Goal: Task Accomplishment & Management: Use online tool/utility

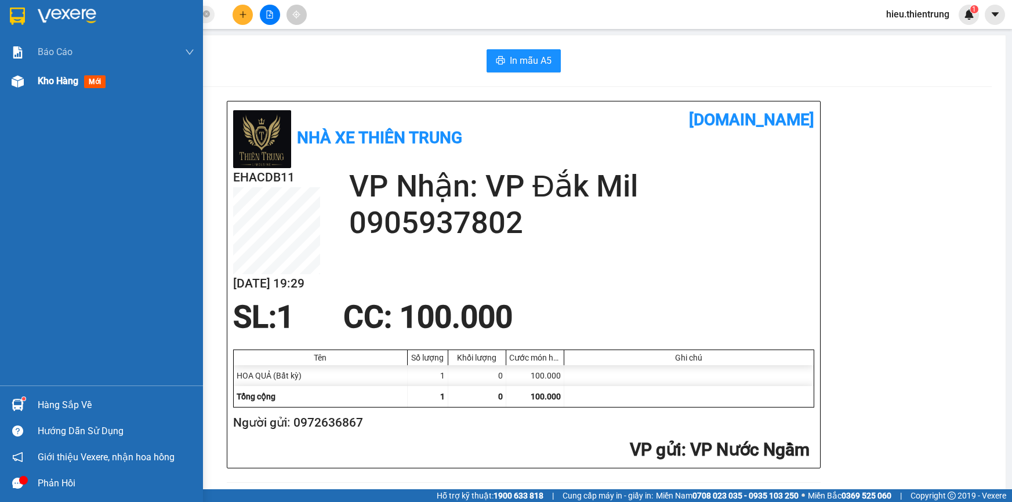
click at [31, 79] on div "Kho hàng mới" at bounding box center [101, 81] width 203 height 29
click at [29, 78] on div "Kho hàng mới" at bounding box center [101, 81] width 203 height 29
click at [30, 78] on div "Kho hàng mới" at bounding box center [101, 81] width 203 height 29
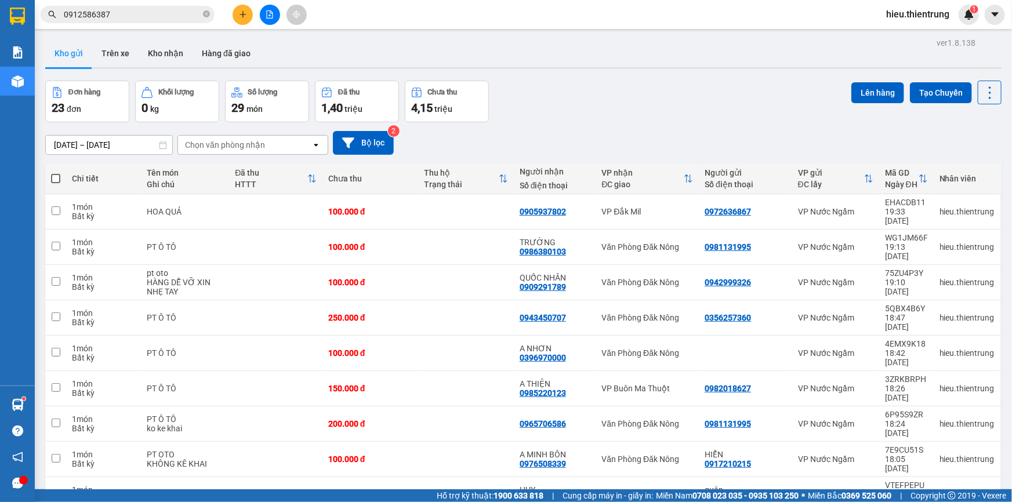
click at [51, 177] on span at bounding box center [55, 178] width 9 height 9
click at [56, 173] on input "checkbox" at bounding box center [56, 173] width 0 height 0
checkbox input "true"
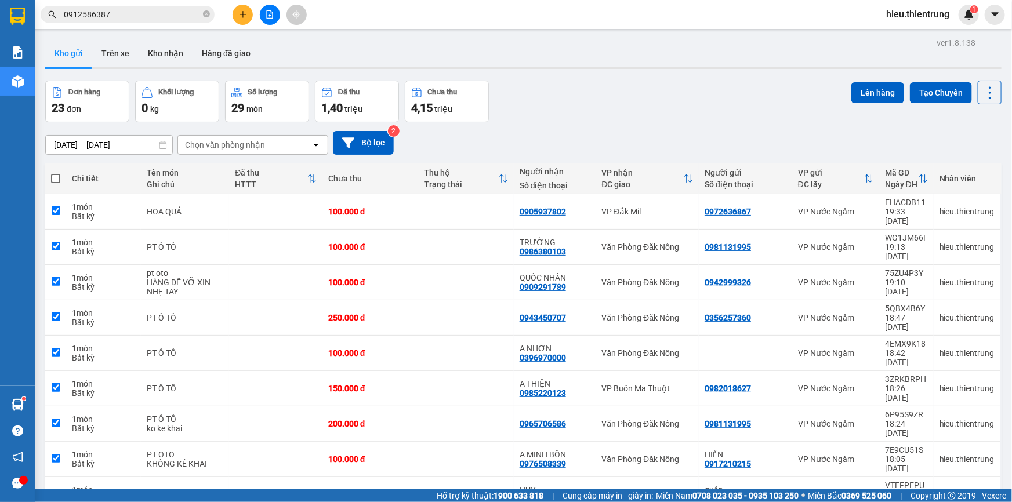
checkbox input "true"
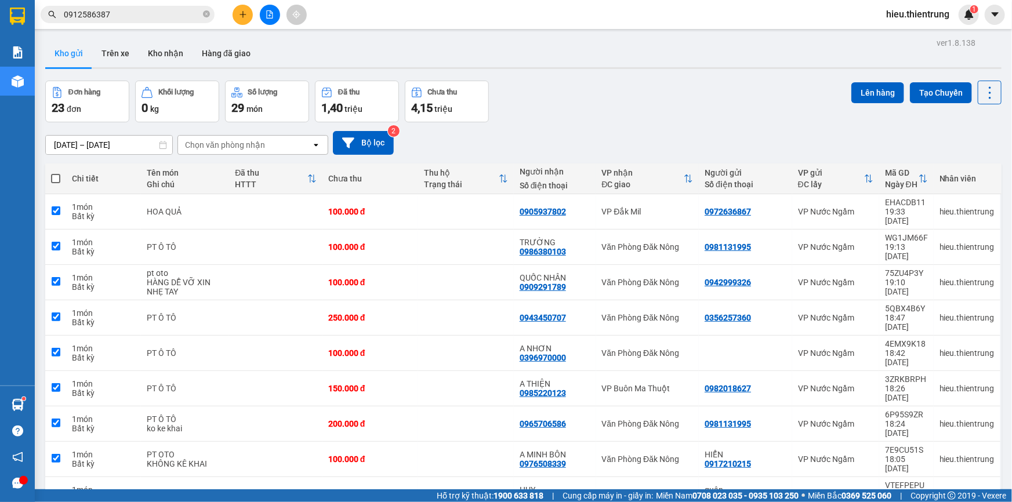
checkbox input "true"
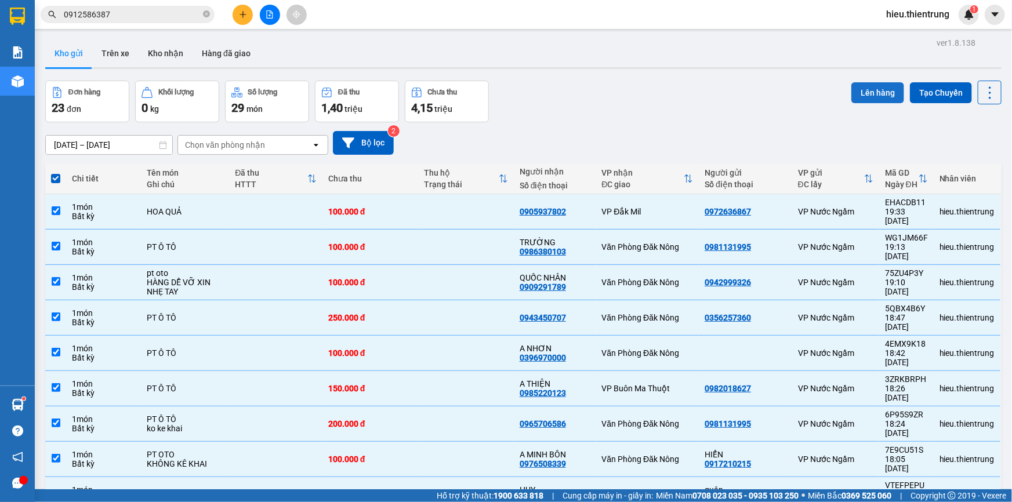
click at [878, 88] on button "Lên hàng" at bounding box center [877, 92] width 53 height 21
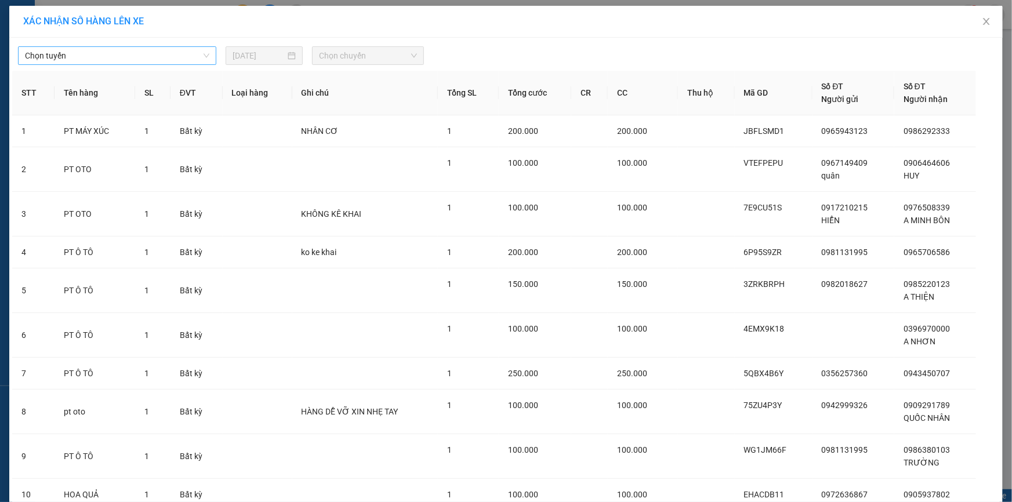
drag, startPoint x: 126, startPoint y: 57, endPoint x: 125, endPoint y: 63, distance: 5.9
click at [126, 58] on span "Chọn tuyến" at bounding box center [117, 55] width 184 height 17
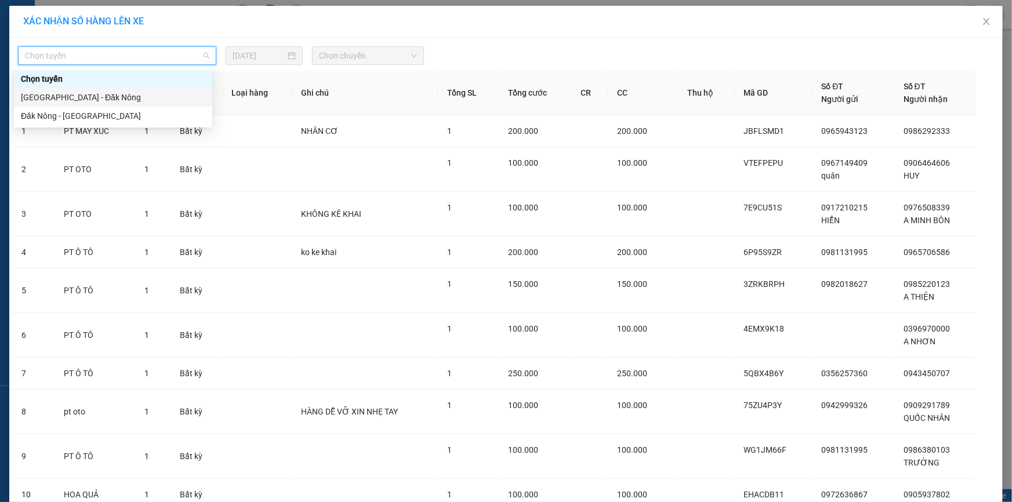
click at [92, 91] on div "[GEOGRAPHIC_DATA] - Đăk Nông" at bounding box center [113, 97] width 184 height 13
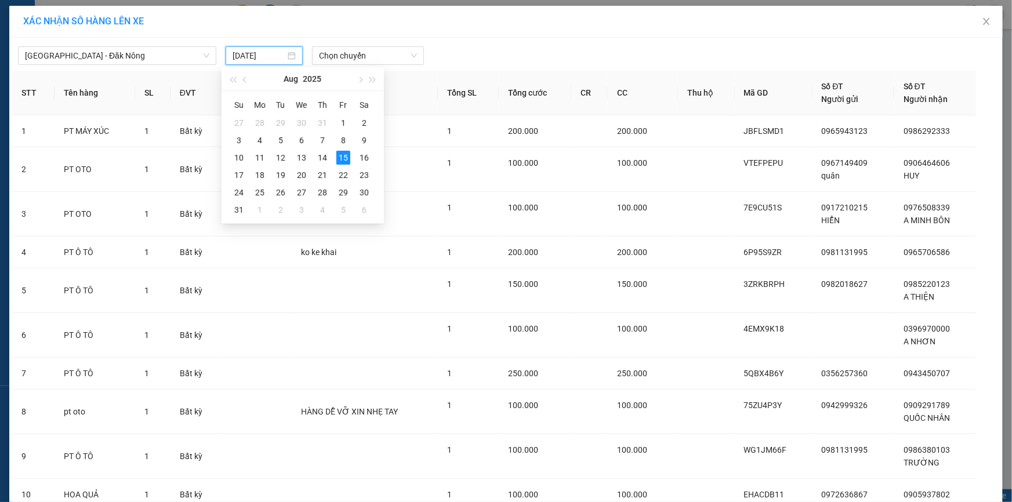
click at [245, 52] on input "[DATE]" at bounding box center [258, 55] width 53 height 13
click at [361, 160] on div "16" at bounding box center [364, 158] width 14 height 14
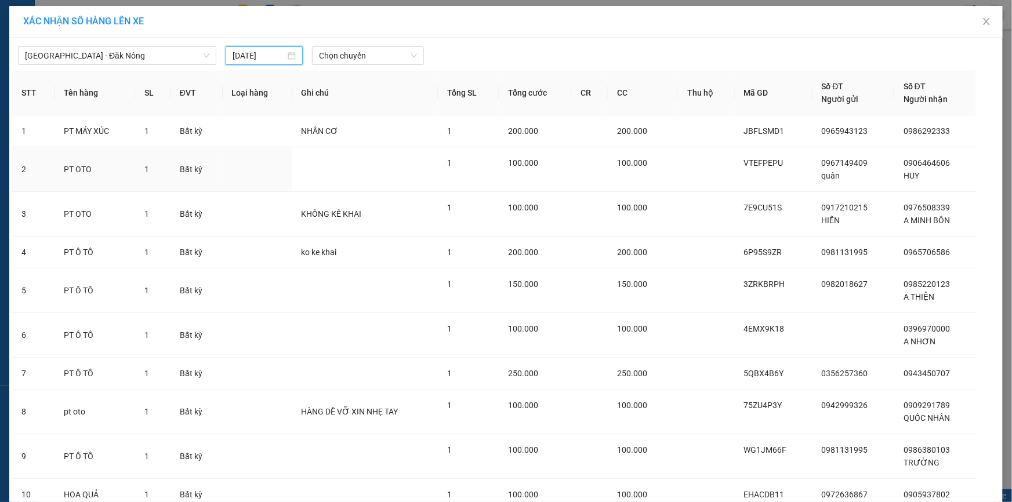
type input "[DATE]"
click at [357, 53] on span "Chọn chuyến" at bounding box center [368, 55] width 98 height 17
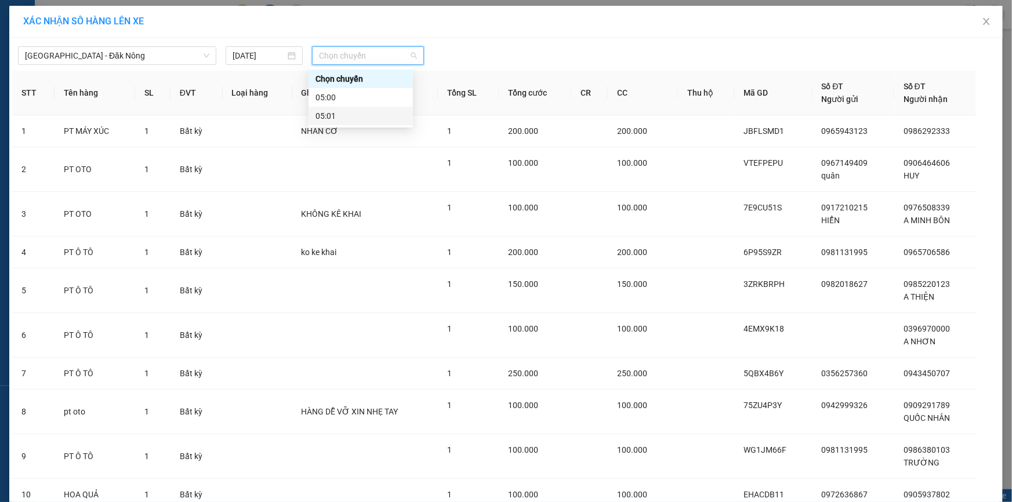
click at [359, 115] on div "05:01" at bounding box center [360, 116] width 90 height 13
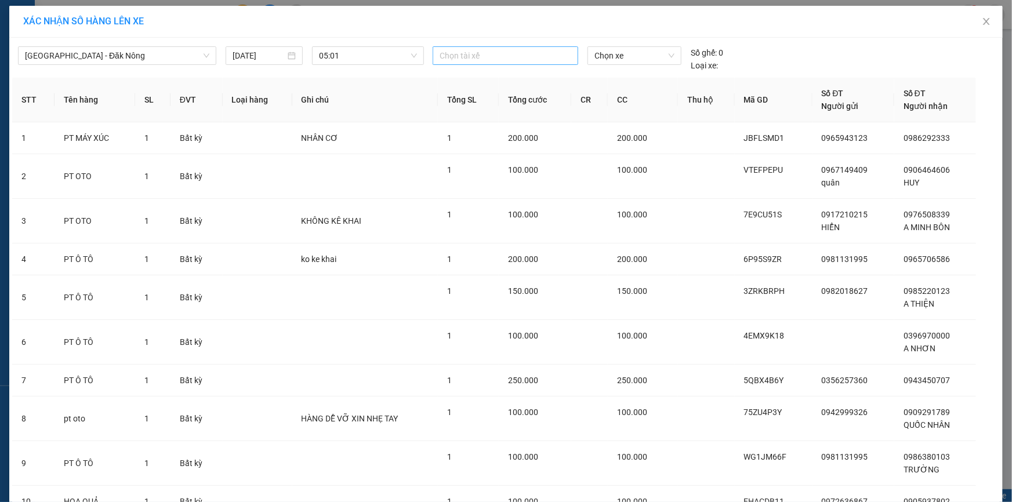
click at [492, 45] on div "[GEOGRAPHIC_DATA] - Đăk Nông [DATE] 05:01 Chọn tài xế Chọn xe Số ghế: 0 Loại xe:" at bounding box center [505, 56] width 987 height 31
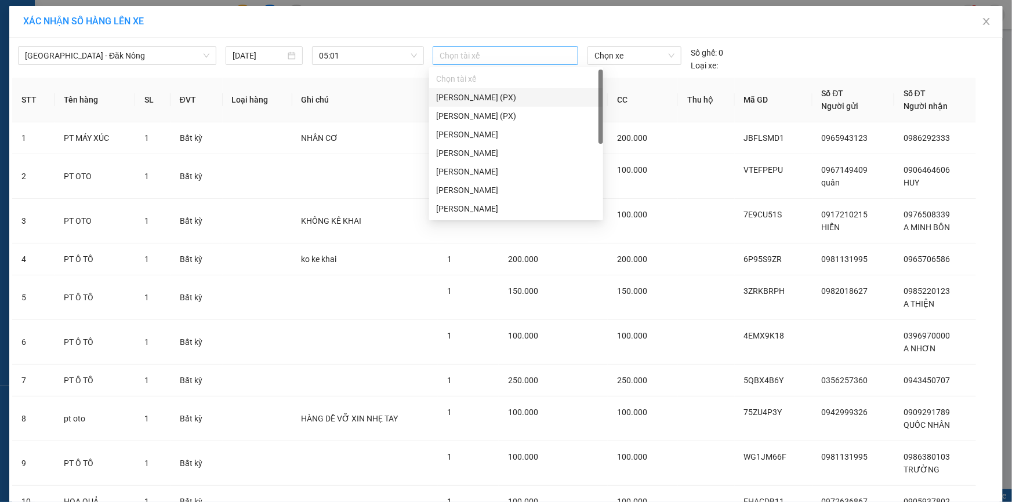
click at [489, 49] on div at bounding box center [505, 56] width 140 height 14
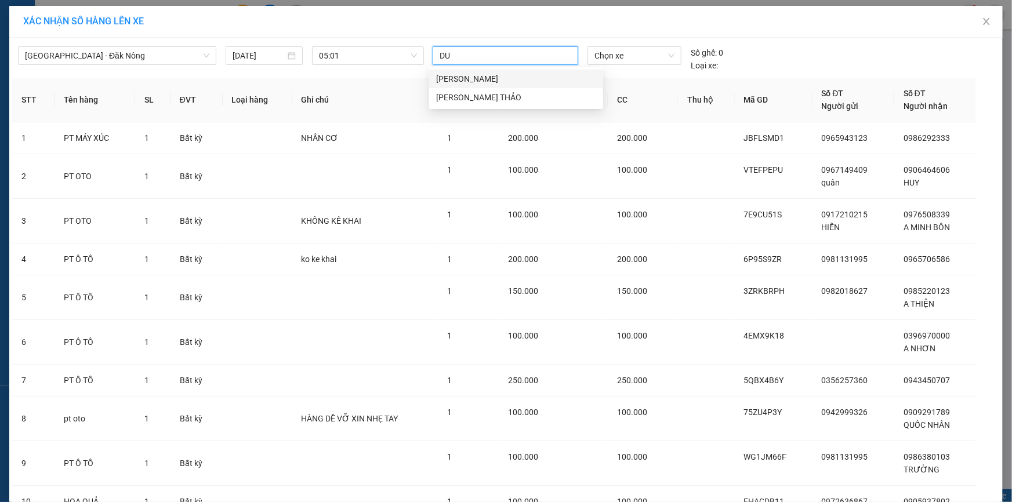
type input "DUN"
click at [482, 80] on div "[PERSON_NAME]" at bounding box center [516, 78] width 160 height 13
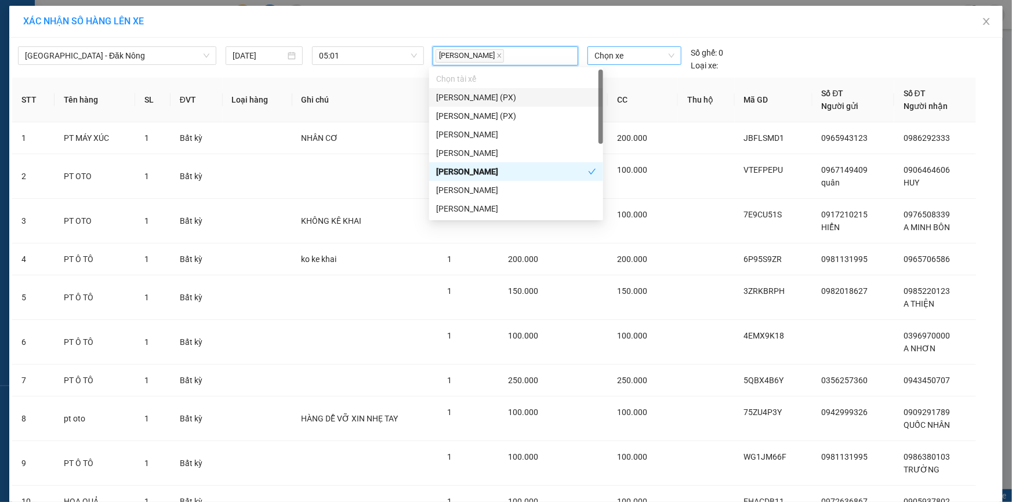
click at [641, 60] on span "Chọn xe" at bounding box center [634, 55] width 80 height 17
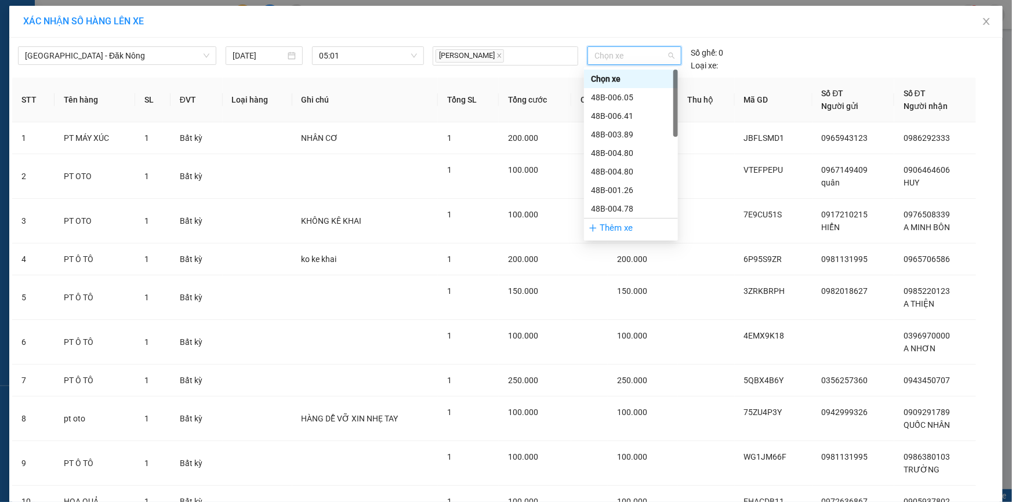
scroll to position [210, 0]
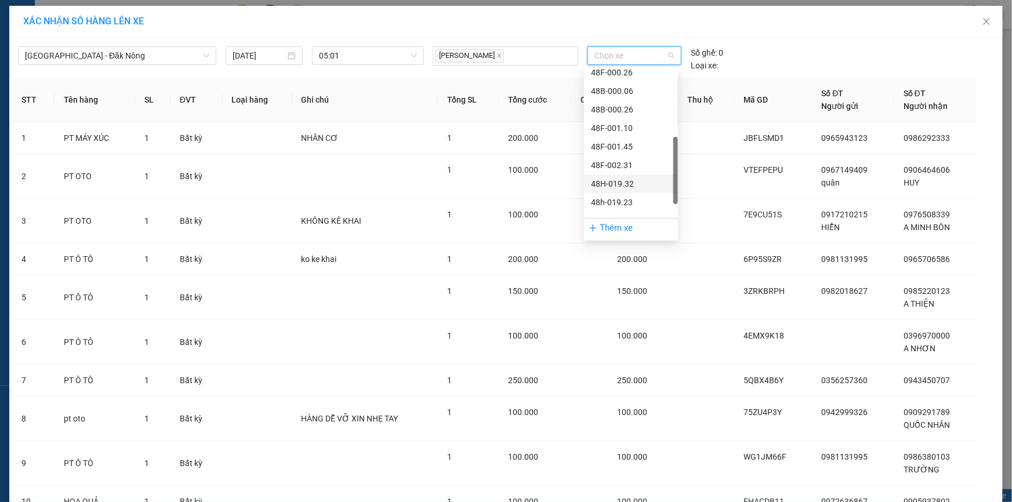
click at [634, 202] on div "48h-019.23" at bounding box center [631, 202] width 80 height 13
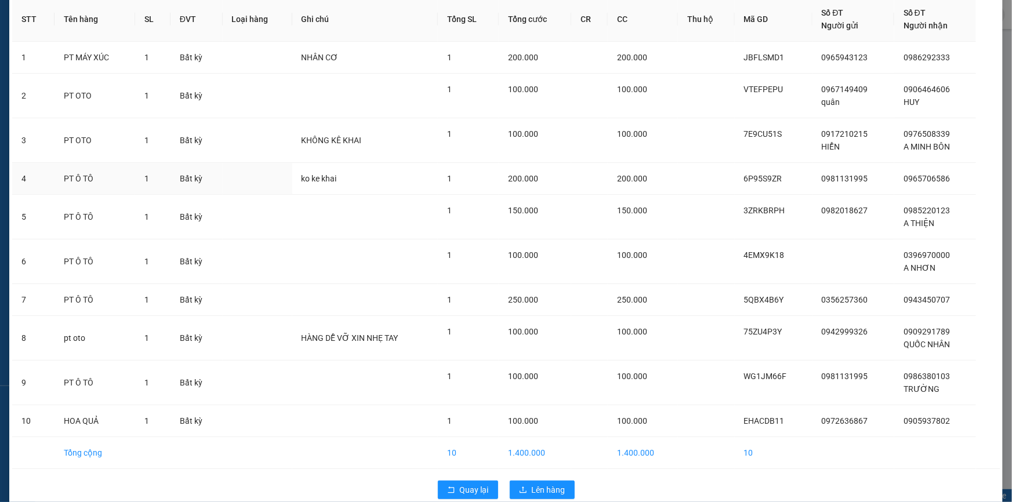
scroll to position [93, 0]
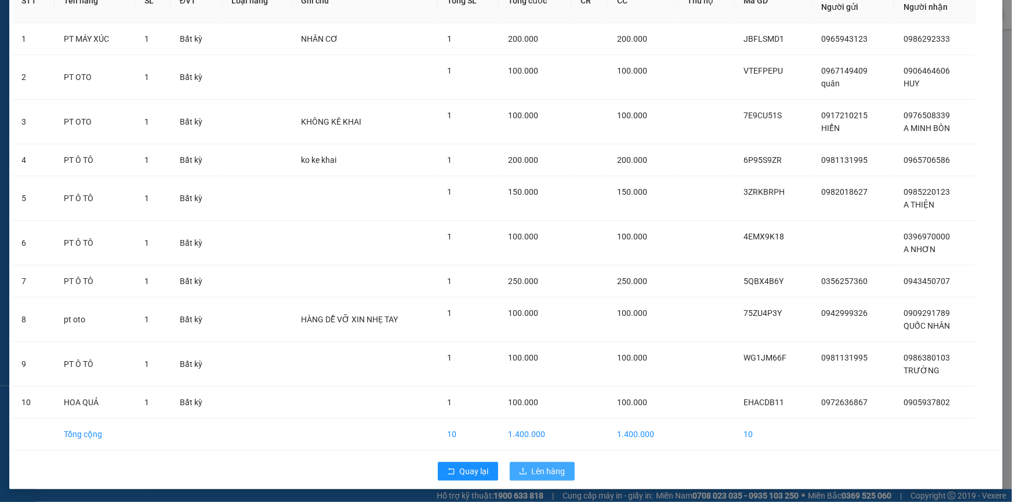
click at [547, 468] on span "Lên hàng" at bounding box center [549, 471] width 34 height 13
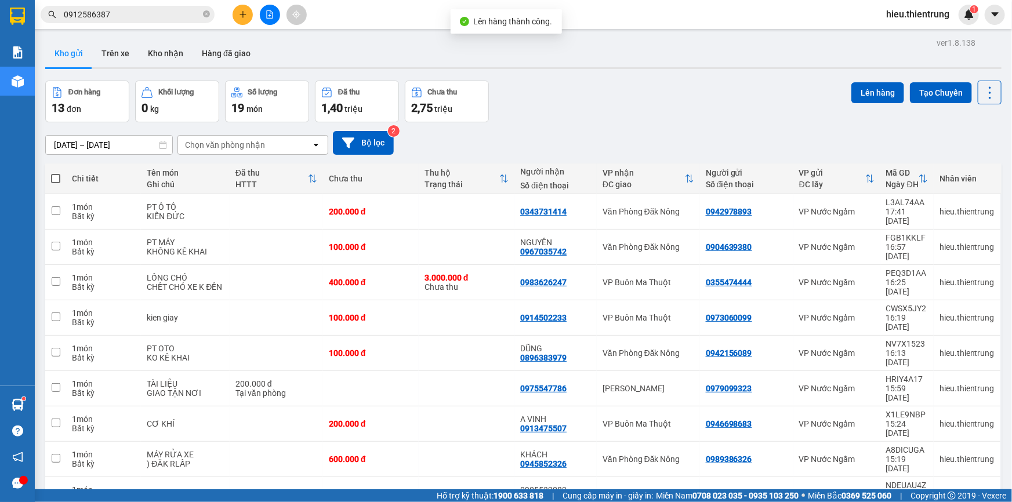
click at [52, 172] on th at bounding box center [55, 178] width 21 height 31
click at [61, 179] on th at bounding box center [55, 178] width 21 height 31
click at [58, 177] on span at bounding box center [55, 178] width 9 height 9
click at [56, 173] on input "checkbox" at bounding box center [56, 173] width 0 height 0
checkbox input "true"
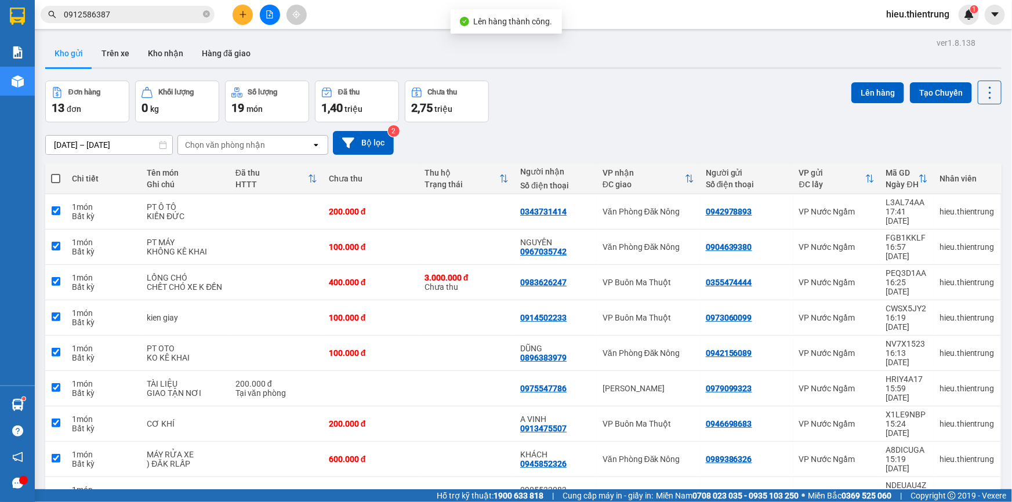
checkbox input "true"
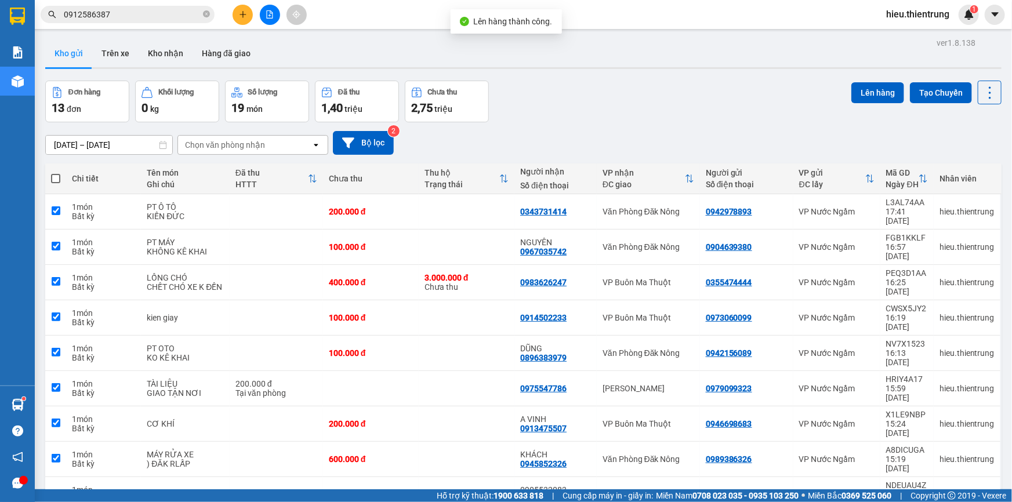
checkbox input "true"
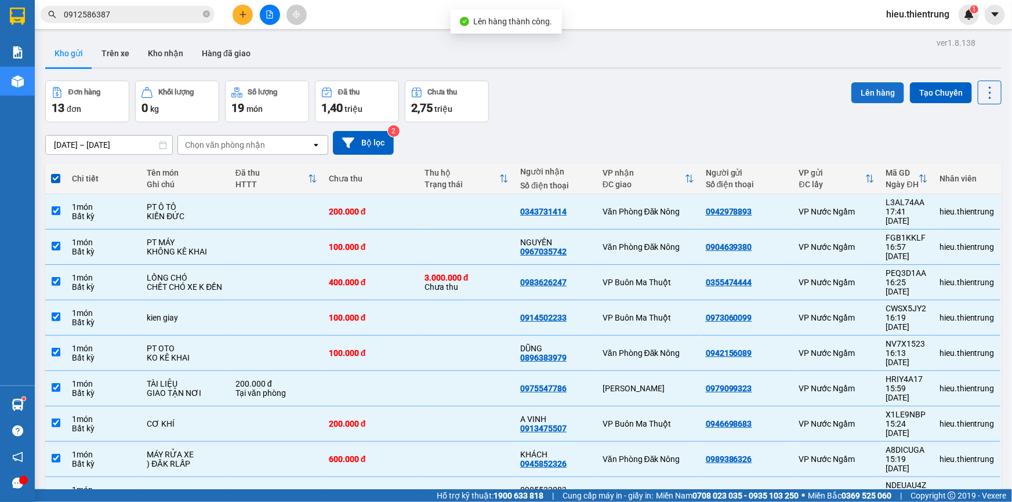
click at [882, 89] on button "Lên hàng" at bounding box center [877, 92] width 53 height 21
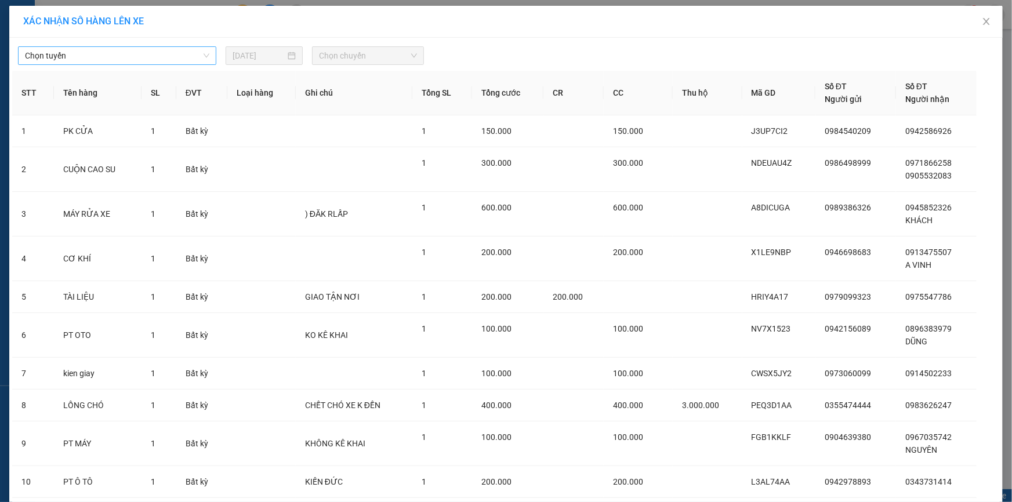
click at [115, 49] on span "Chọn tuyến" at bounding box center [117, 55] width 184 height 17
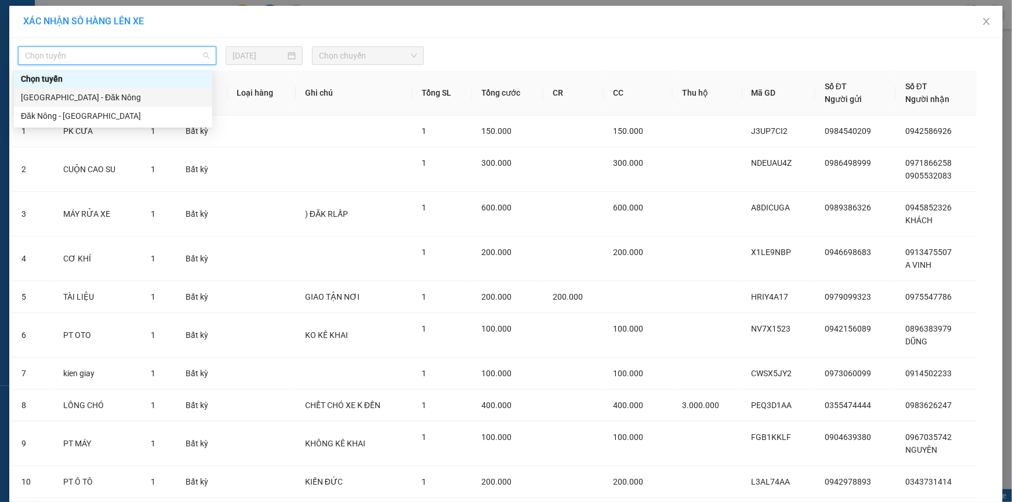
click at [52, 100] on div "[GEOGRAPHIC_DATA] - Đăk Nông" at bounding box center [113, 97] width 184 height 13
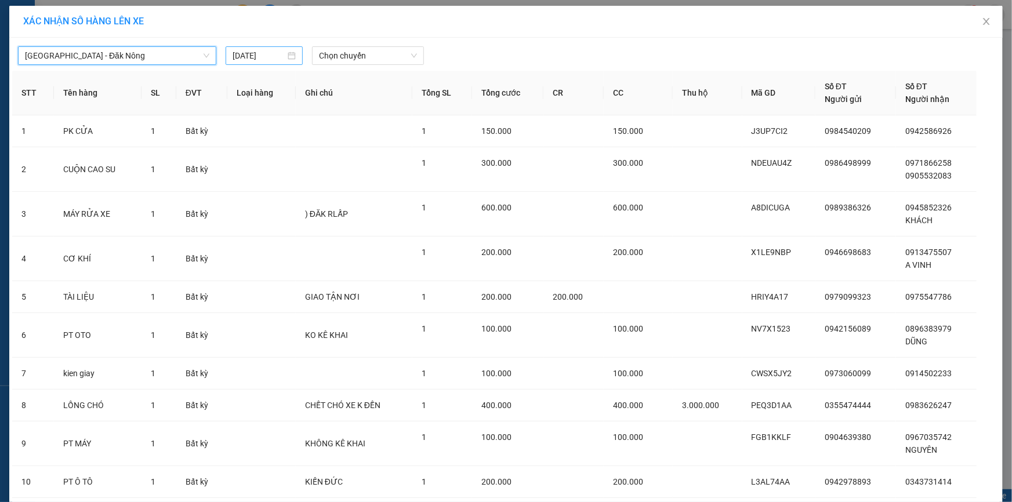
click at [270, 55] on input "[DATE]" at bounding box center [258, 55] width 53 height 13
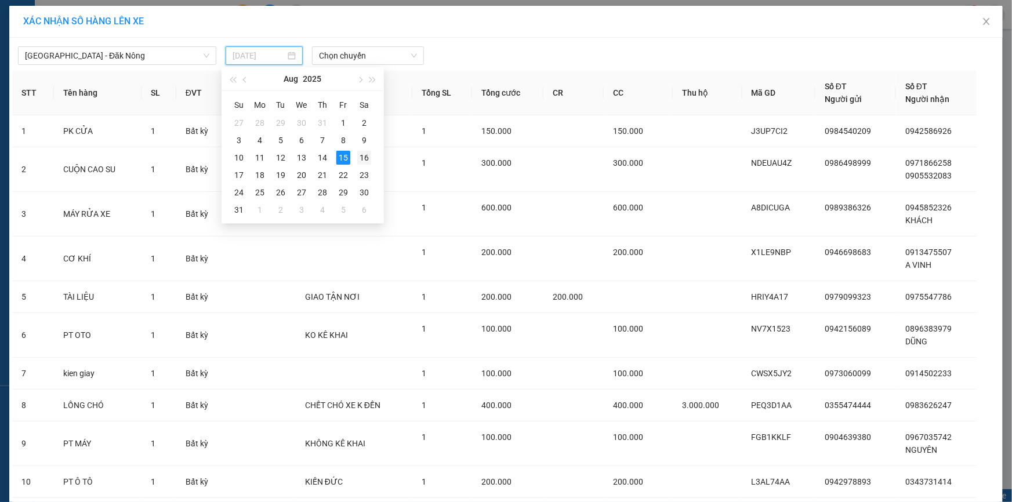
click at [363, 157] on div "16" at bounding box center [364, 158] width 14 height 14
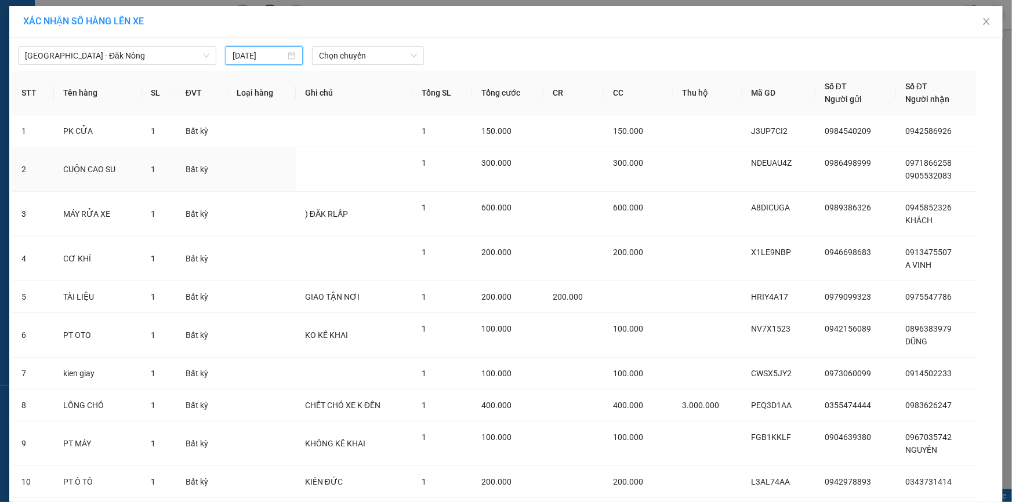
type input "[DATE]"
drag, startPoint x: 354, startPoint y: 41, endPoint x: 355, endPoint y: 46, distance: 6.1
click at [354, 41] on div "[GEOGRAPHIC_DATA] - Đăk Nông [DATE] Chọn chuyến" at bounding box center [505, 53] width 987 height 24
click at [352, 56] on span "Chọn chuyến" at bounding box center [368, 55] width 98 height 17
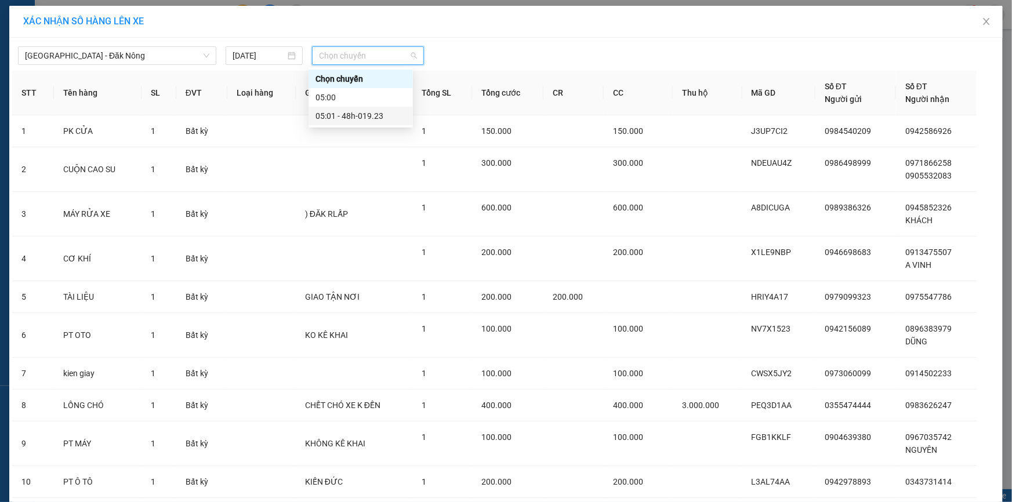
click at [371, 113] on div "05:01 - 48h-019.23" at bounding box center [360, 116] width 90 height 13
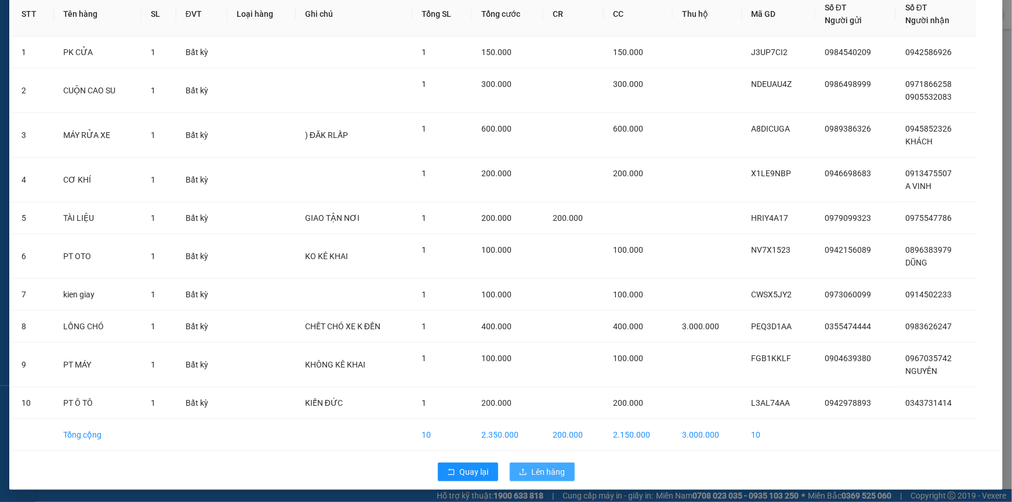
scroll to position [86, 0]
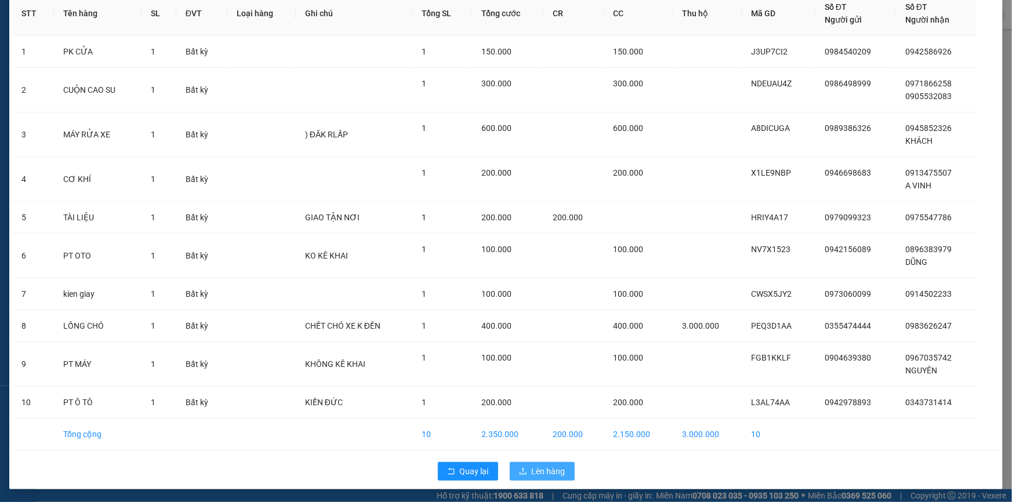
click at [552, 471] on span "Lên hàng" at bounding box center [549, 471] width 34 height 13
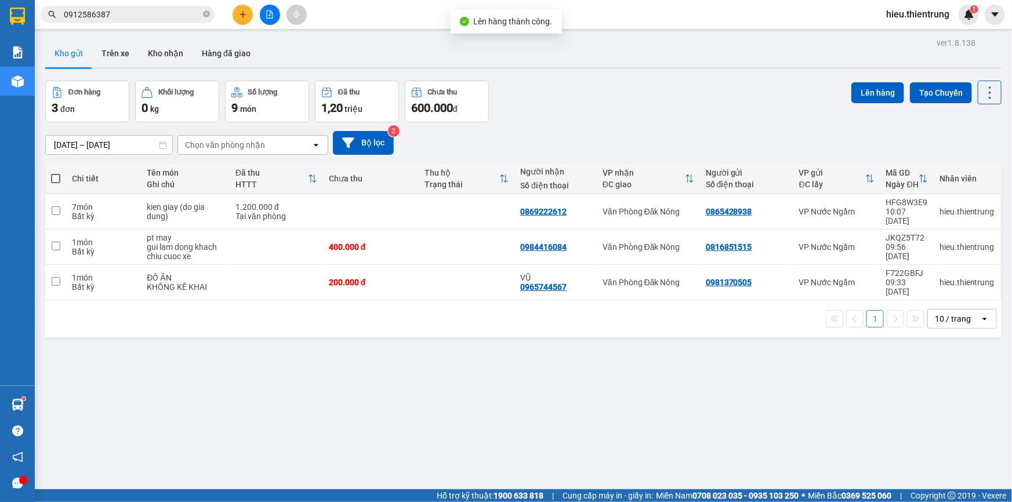
click at [53, 177] on span at bounding box center [55, 178] width 9 height 9
click at [56, 173] on input "checkbox" at bounding box center [56, 173] width 0 height 0
checkbox input "true"
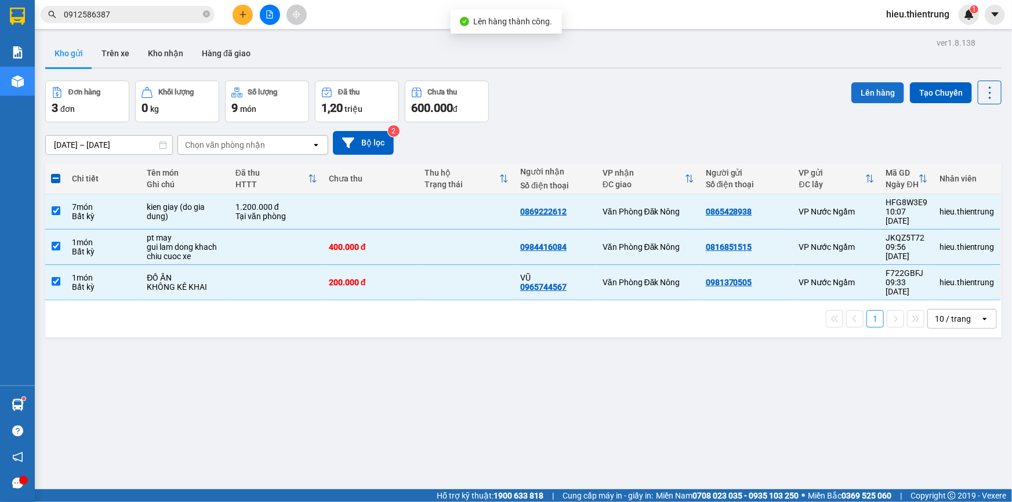
click at [870, 93] on button "Lên hàng" at bounding box center [877, 92] width 53 height 21
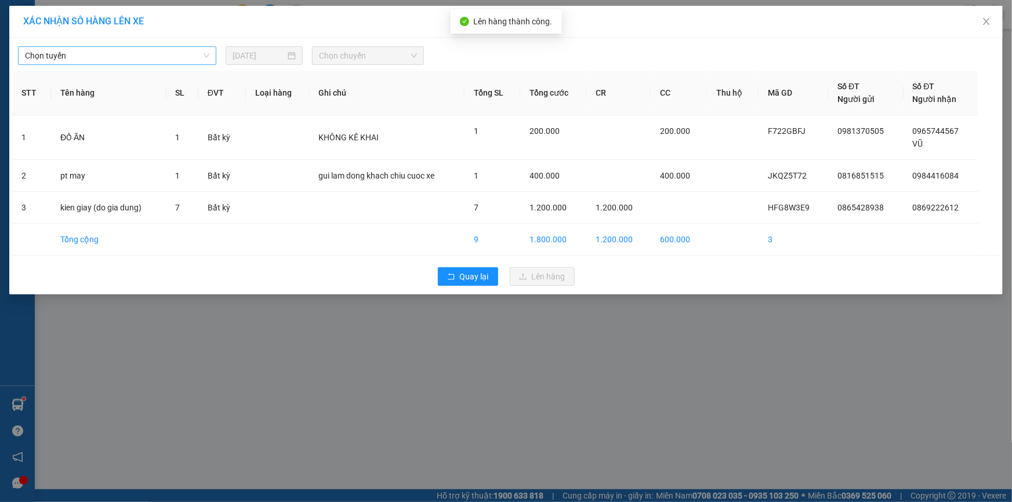
click at [81, 59] on span "Chọn tuyến" at bounding box center [117, 55] width 184 height 17
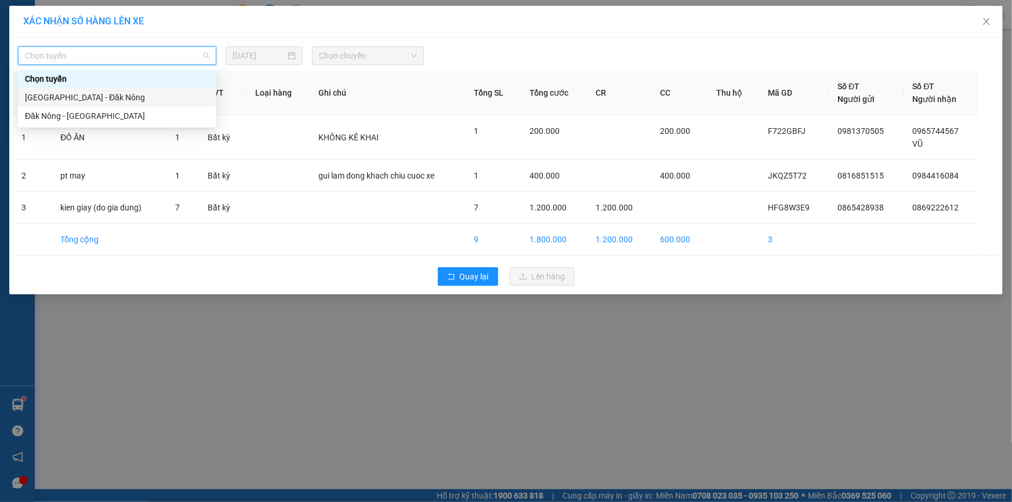
click at [69, 96] on div "[GEOGRAPHIC_DATA] - Đăk Nông" at bounding box center [117, 97] width 184 height 13
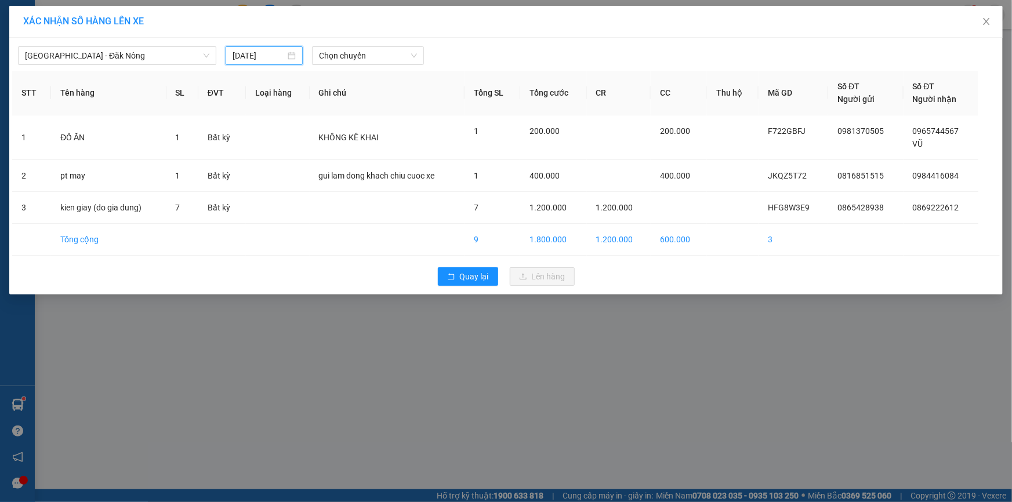
click at [267, 55] on input "[DATE]" at bounding box center [258, 55] width 53 height 13
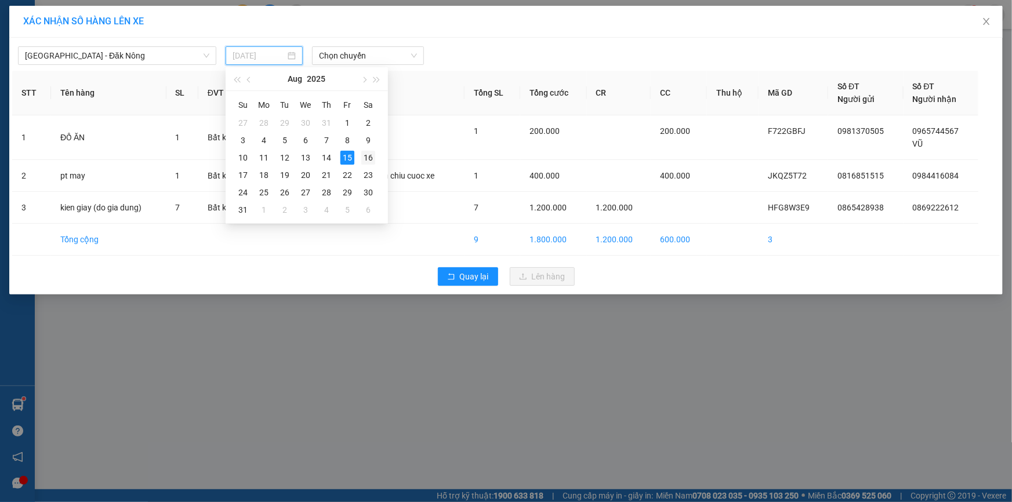
click at [367, 151] on div "16" at bounding box center [368, 158] width 14 height 14
type input "[DATE]"
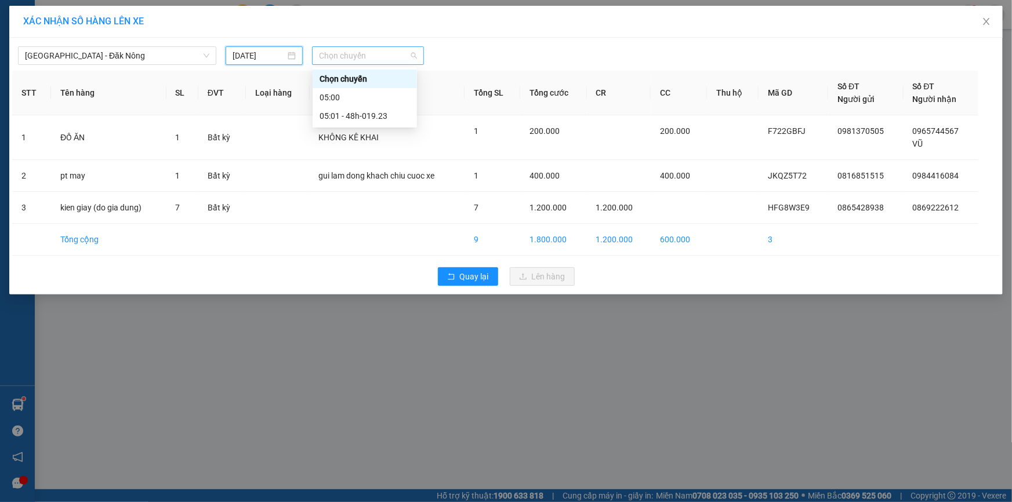
click at [365, 56] on span "Chọn chuyến" at bounding box center [368, 55] width 98 height 17
click at [383, 116] on div "05:01 - 48h-019.23" at bounding box center [364, 116] width 90 height 13
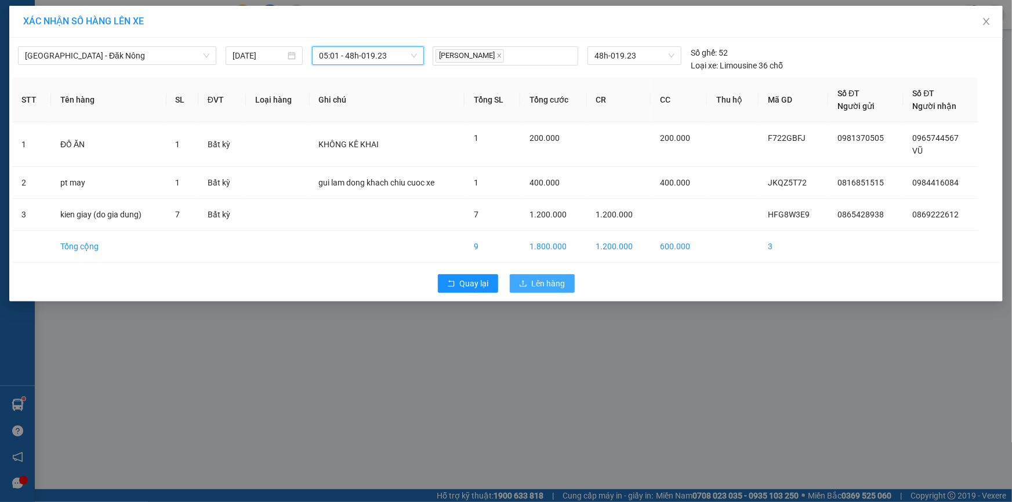
click at [561, 282] on span "Lên hàng" at bounding box center [549, 283] width 34 height 13
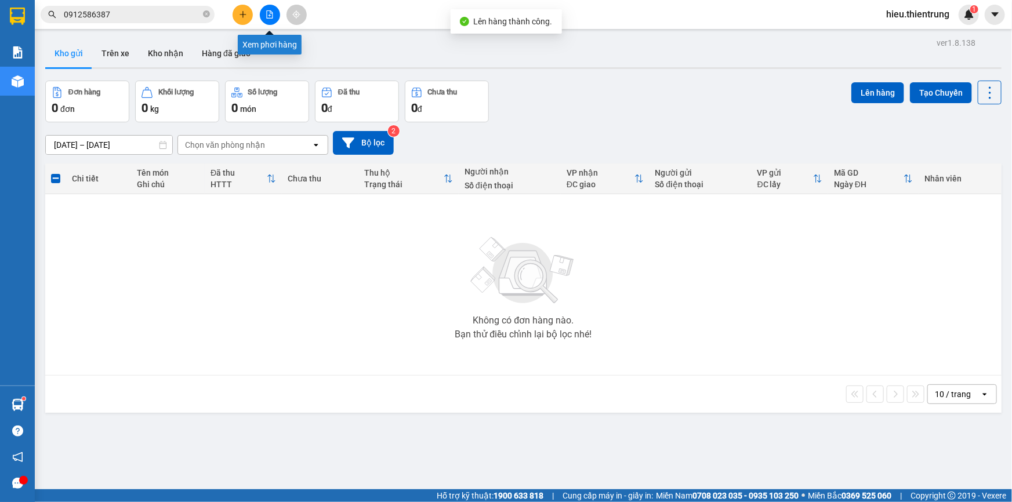
click at [267, 17] on icon "file-add" at bounding box center [270, 14] width 6 height 8
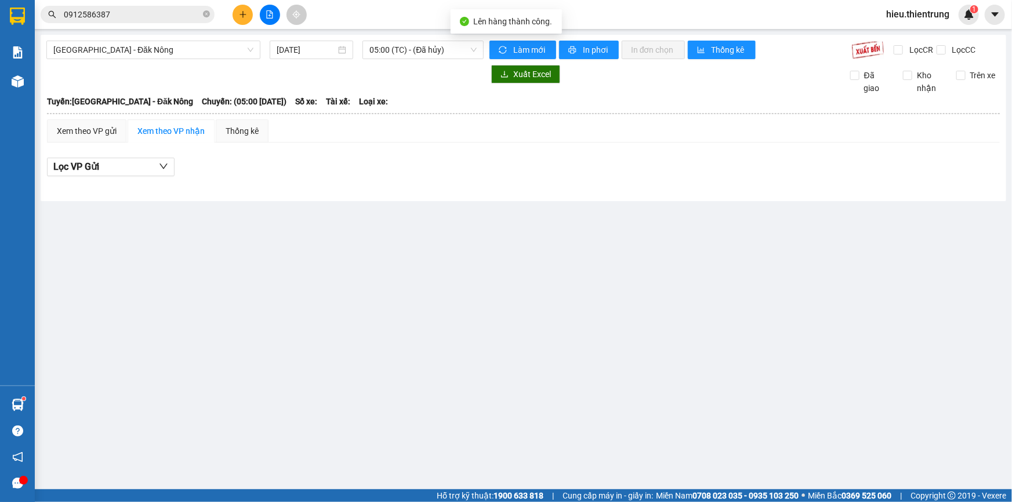
drag, startPoint x: 151, startPoint y: 60, endPoint x: 158, endPoint y: 63, distance: 7.8
click at [151, 60] on div "[GEOGRAPHIC_DATA] - Đăk Nông [DATE] 05:00 (TC) - (Đã hủy) Làm mới In phơi In đơ…" at bounding box center [523, 118] width 965 height 166
drag, startPoint x: 315, startPoint y: 45, endPoint x: 341, endPoint y: 60, distance: 30.4
click at [316, 45] on input "[DATE]" at bounding box center [306, 49] width 59 height 13
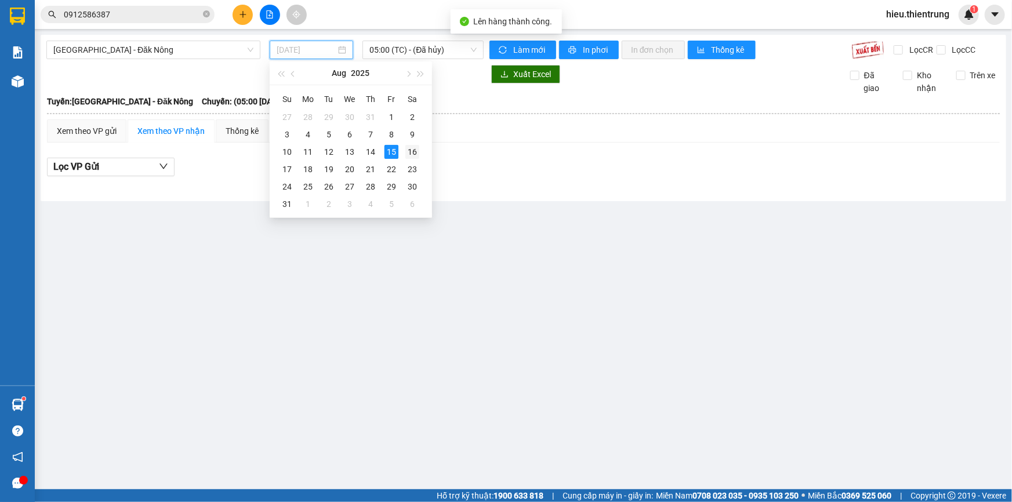
click at [418, 157] on div "16" at bounding box center [412, 152] width 14 height 14
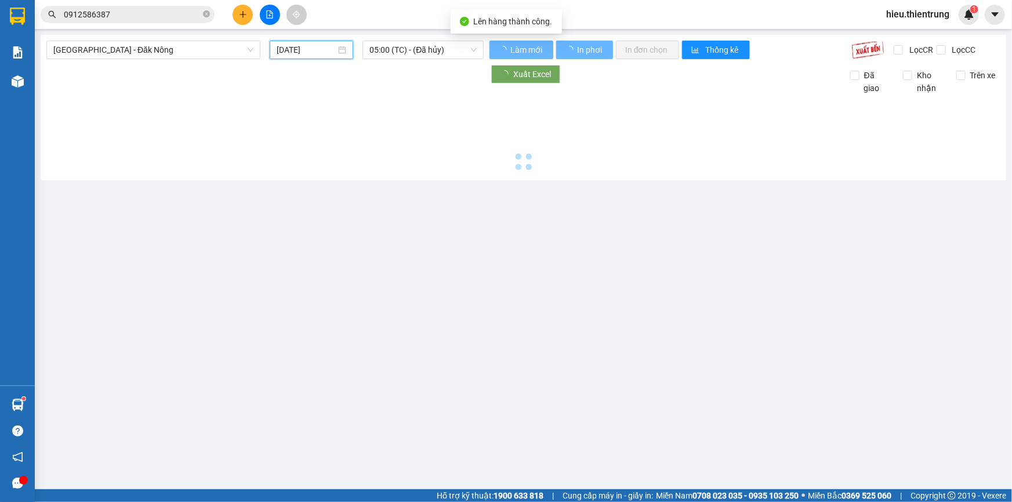
type input "[DATE]"
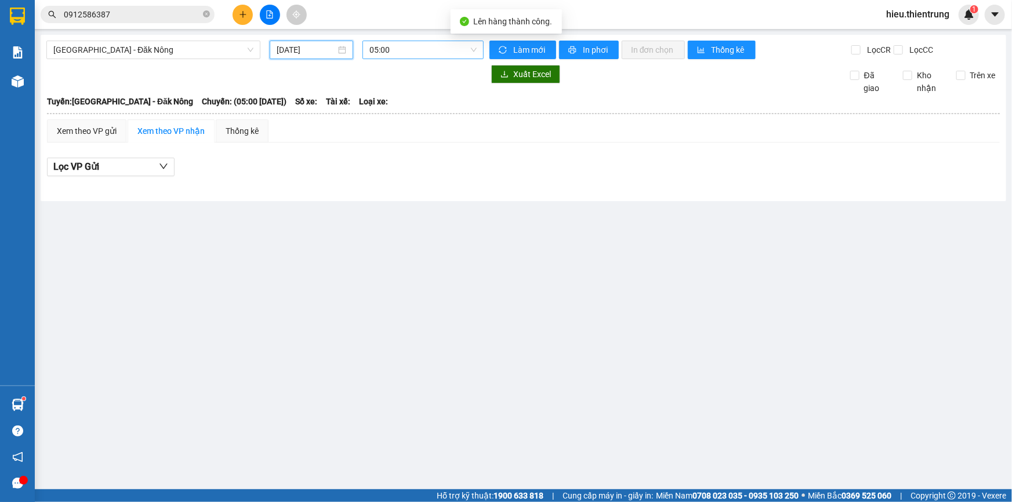
click at [417, 49] on span "05:00" at bounding box center [422, 49] width 107 height 17
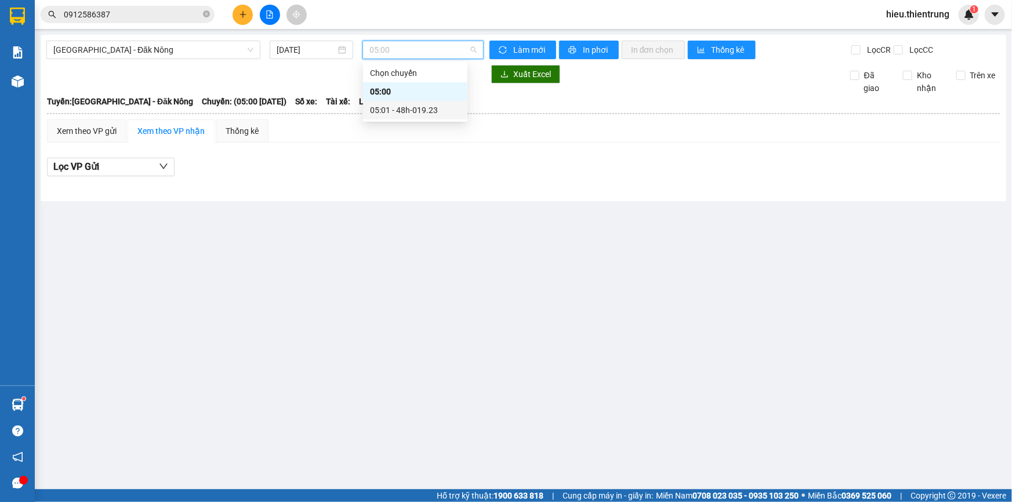
click at [423, 115] on div "05:01 - 48h-019.23" at bounding box center [415, 110] width 90 height 13
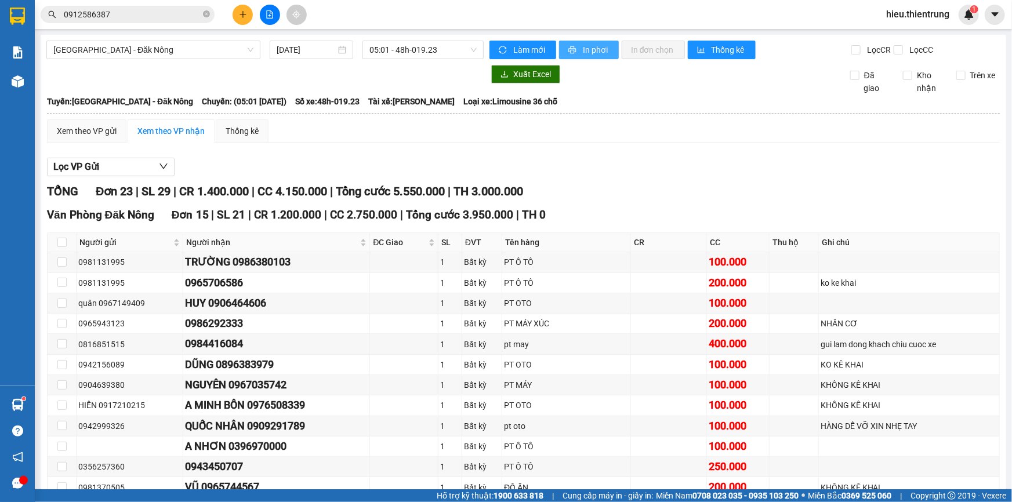
click at [573, 53] on button "In phơi" at bounding box center [589, 50] width 60 height 19
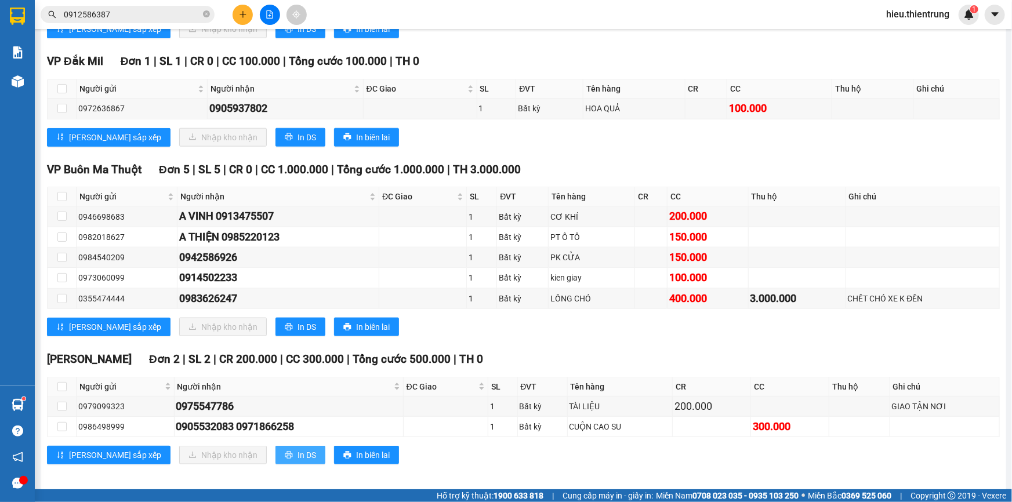
scroll to position [553, 0]
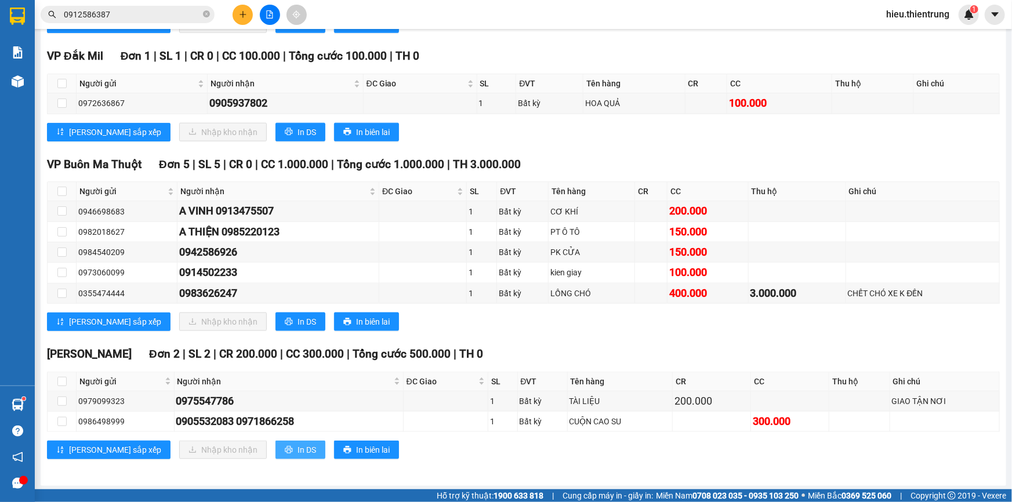
click at [297, 448] on span "In DS" at bounding box center [306, 450] width 19 height 13
click at [297, 320] on span "In DS" at bounding box center [306, 321] width 19 height 13
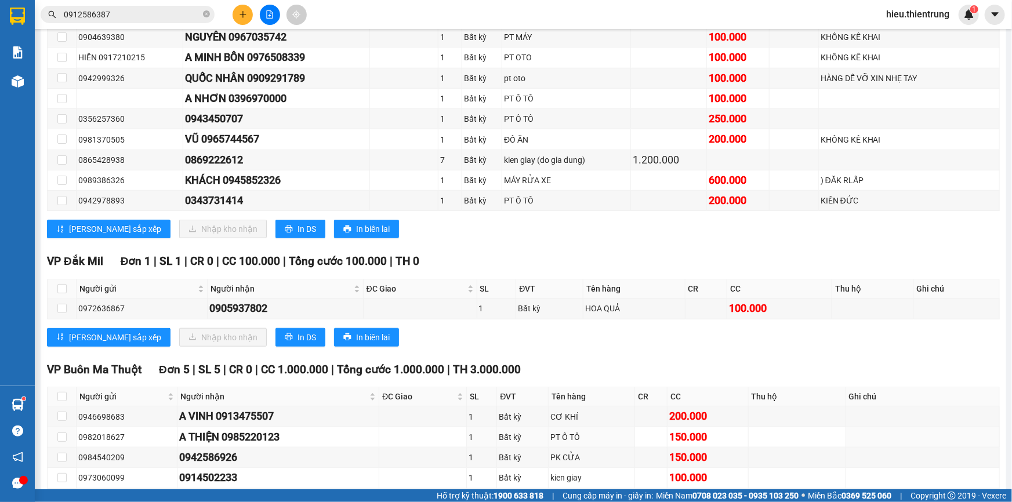
scroll to position [342, 0]
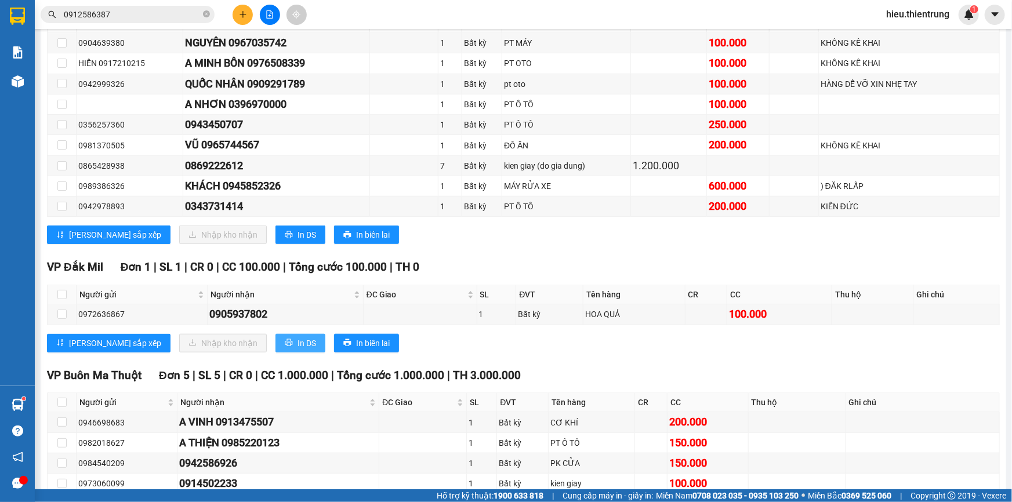
click at [275, 334] on button "In DS" at bounding box center [300, 343] width 50 height 19
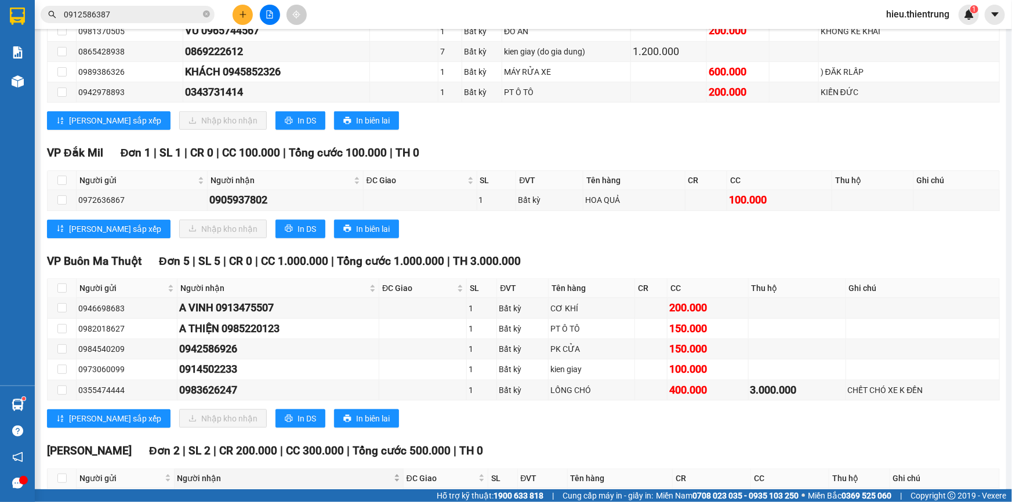
scroll to position [553, 0]
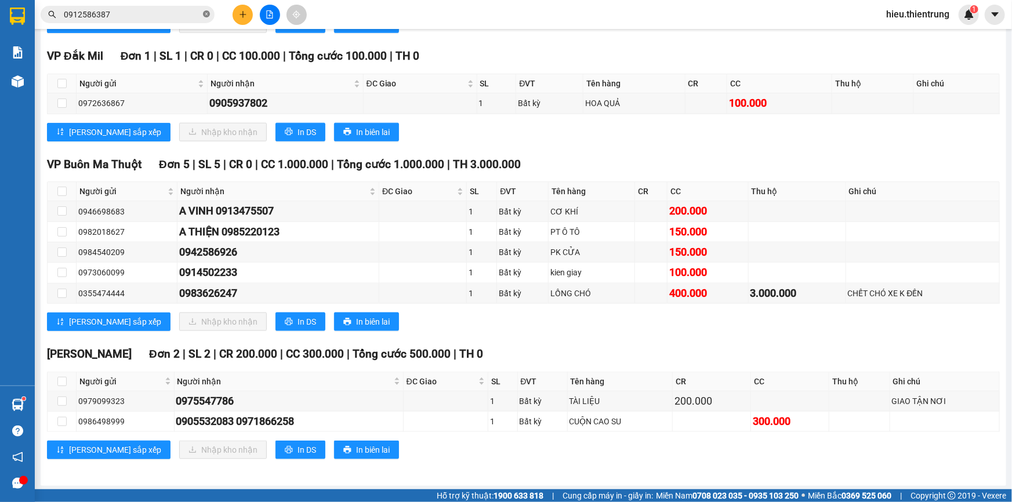
click at [208, 14] on icon "close-circle" at bounding box center [206, 13] width 7 height 7
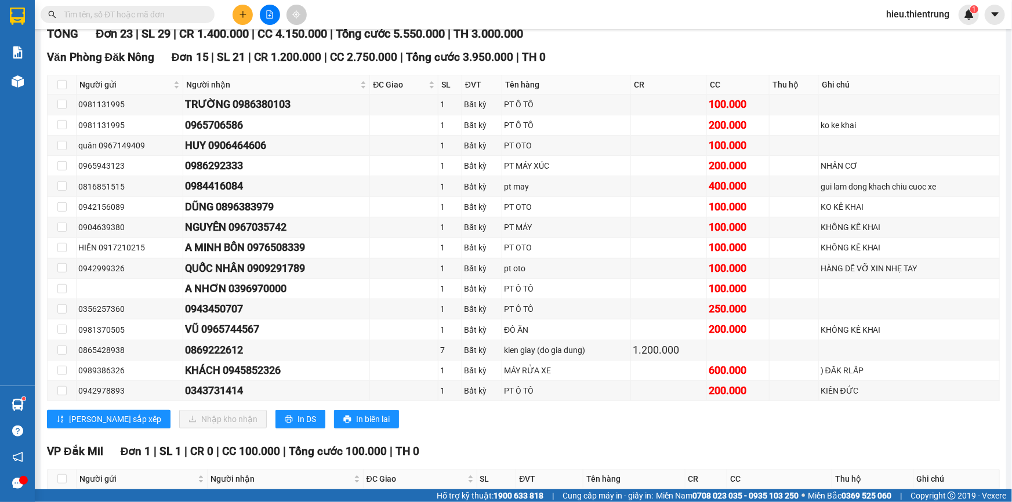
scroll to position [132, 0]
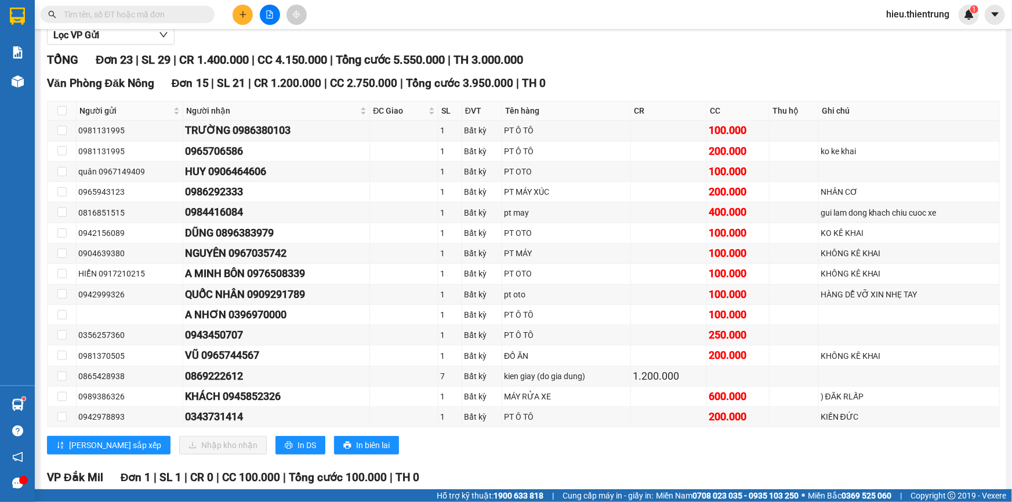
click at [268, 10] on icon "file-add" at bounding box center [270, 14] width 8 height 8
click at [140, 48] on div "Lọc VP Gửi TỔNG Đơn 23 | SL 29 | CR 1.400.000 | CC 4.150.000 | Tổng cước 5.550…" at bounding box center [523, 457] width 953 height 875
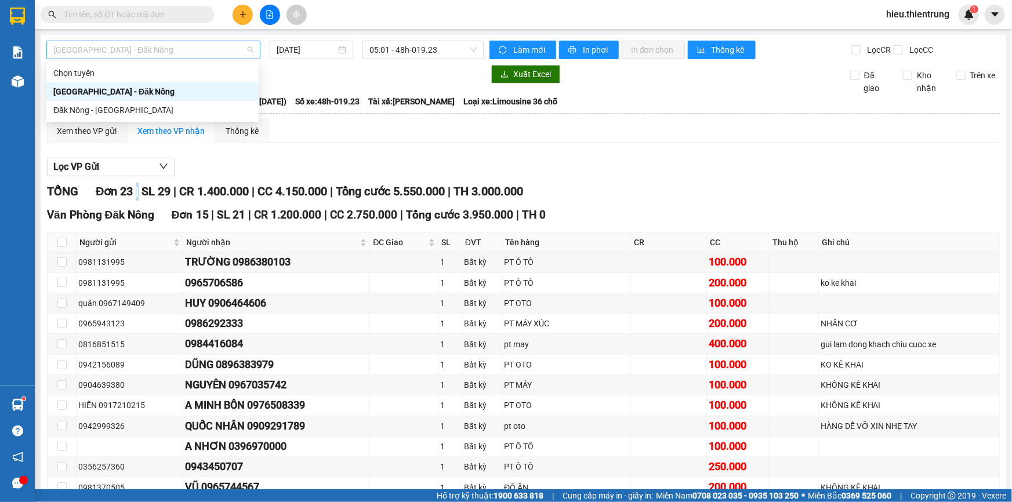
click at [144, 52] on span "[GEOGRAPHIC_DATA] - Đăk Nông" at bounding box center [153, 49] width 200 height 17
click at [108, 111] on div "Đăk Nông - [GEOGRAPHIC_DATA]" at bounding box center [152, 110] width 198 height 13
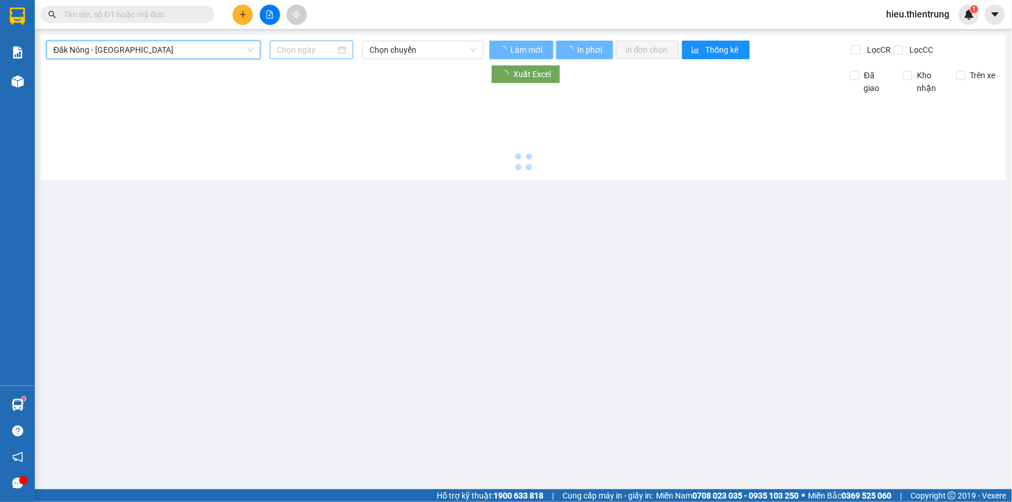
click at [312, 43] on input at bounding box center [306, 49] width 59 height 13
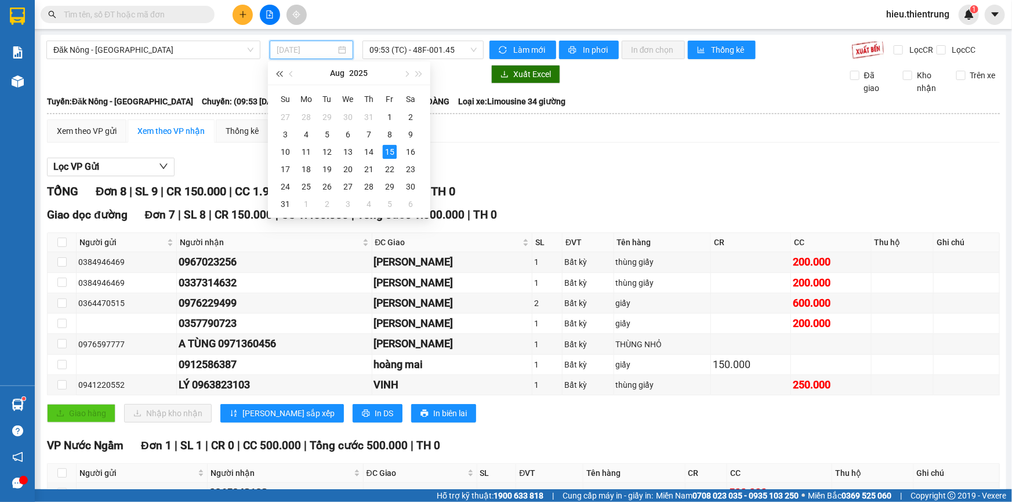
type input "[DATE]"
click at [111, 54] on span "Đăk Nông - [GEOGRAPHIC_DATA]" at bounding box center [153, 49] width 200 height 17
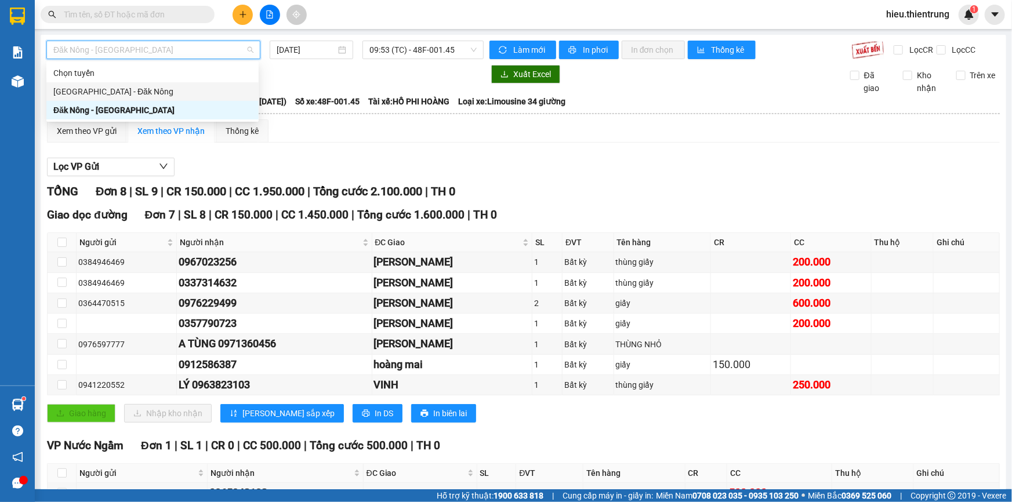
click at [99, 91] on div "[GEOGRAPHIC_DATA] - Đăk Nông" at bounding box center [152, 91] width 198 height 13
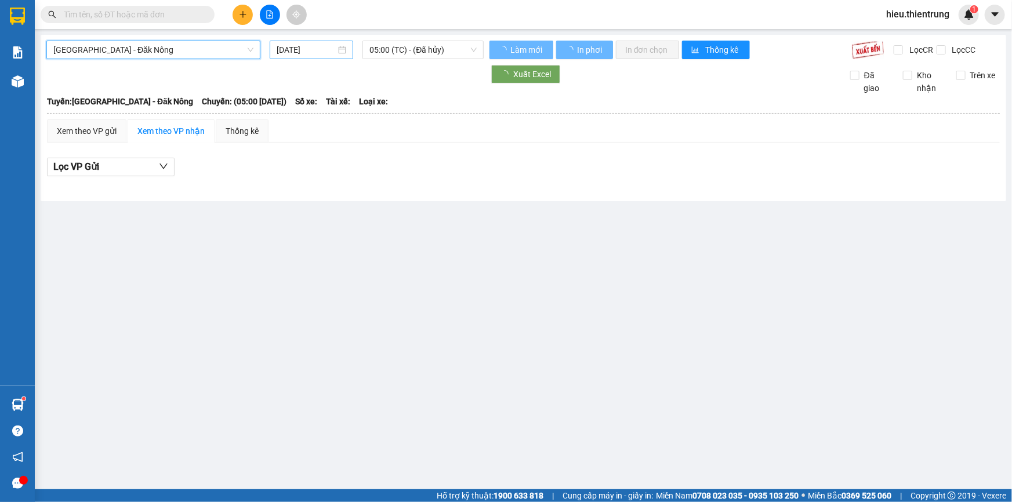
click at [296, 52] on input "[DATE]" at bounding box center [306, 49] width 59 height 13
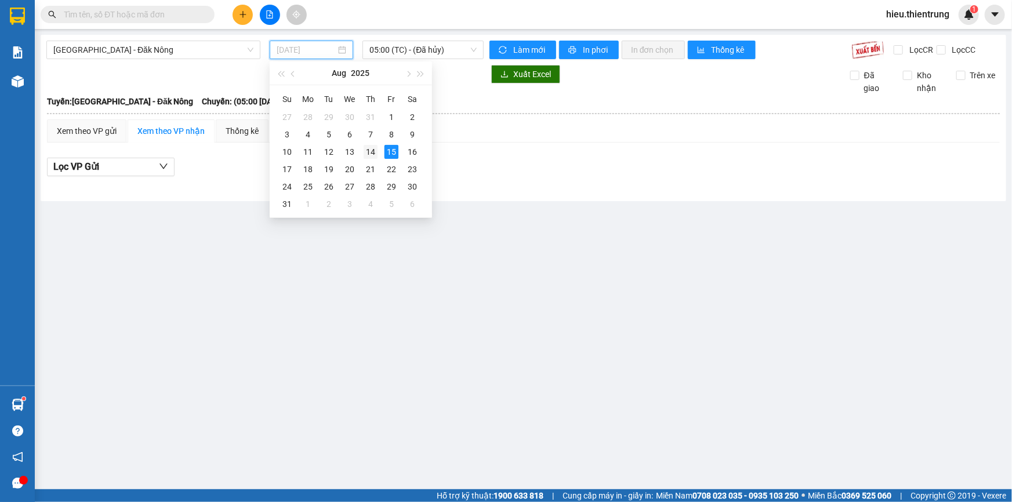
click at [370, 151] on div "14" at bounding box center [371, 152] width 14 height 14
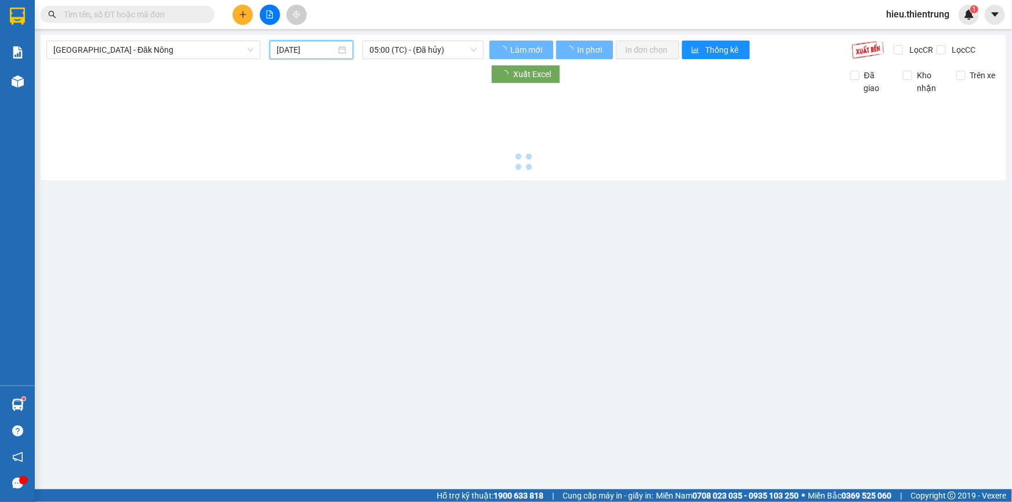
type input "[DATE]"
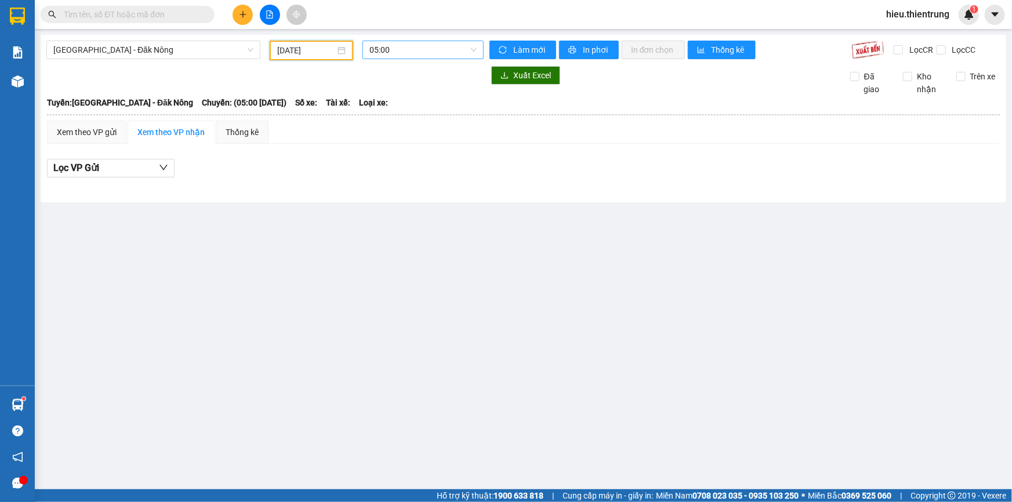
click at [390, 43] on span "05:00" at bounding box center [422, 49] width 107 height 17
drag, startPoint x: 424, startPoint y: 97, endPoint x: 423, endPoint y: 104, distance: 6.5
click at [424, 99] on div "05:00" at bounding box center [415, 91] width 104 height 19
click at [423, 104] on div "[GEOGRAPHIC_DATA]: [GEOGRAPHIC_DATA] - Đăk Nông Chuyến: (05:00 [DATE]) Số xe: T…" at bounding box center [523, 102] width 953 height 13
click at [407, 49] on span "05:00" at bounding box center [422, 49] width 107 height 17
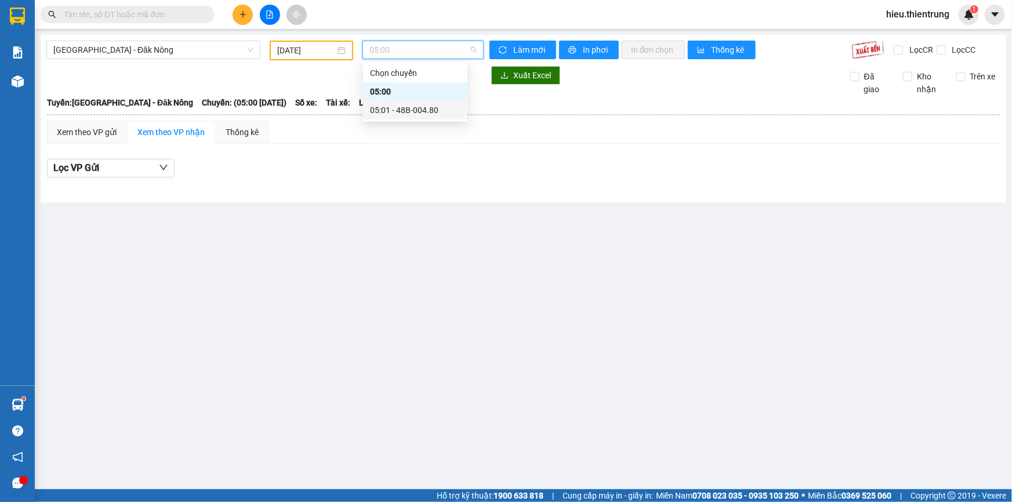
click at [415, 108] on div "05:01 - 48B-004.80" at bounding box center [415, 110] width 90 height 13
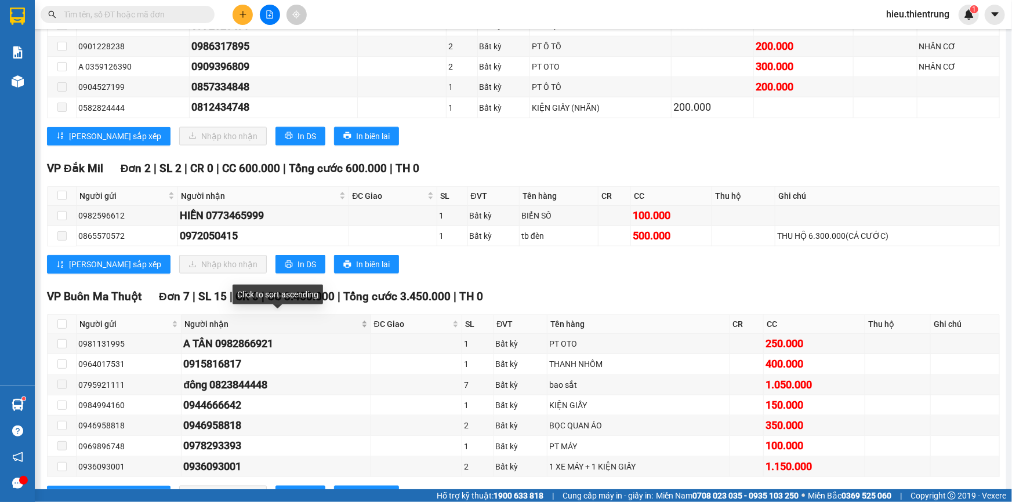
scroll to position [685, 0]
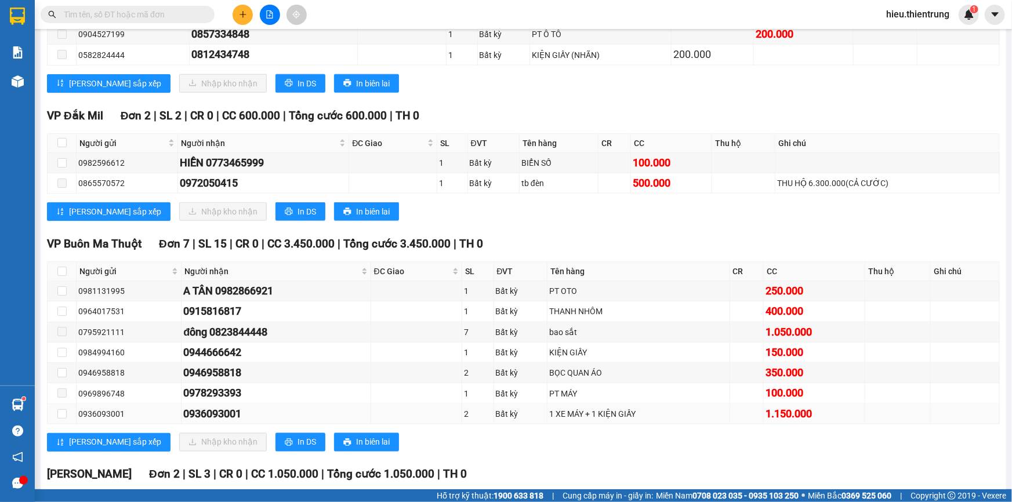
drag, startPoint x: 213, startPoint y: 413, endPoint x: 180, endPoint y: 413, distance: 33.1
click at [180, 413] on tr "0936093001 0936093001 2 Bất kỳ 1 XE MÁY + 1 KIỆN GIẤY 1.150.000" at bounding box center [524, 414] width 952 height 20
